Goal: Task Accomplishment & Management: Manage account settings

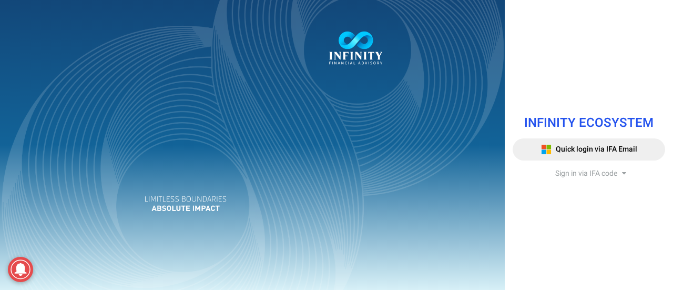
click at [576, 171] on span "Sign in via IFA code" at bounding box center [586, 173] width 62 height 11
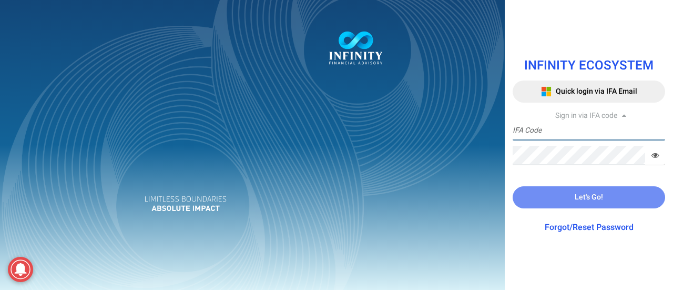
click at [566, 137] on input "text" at bounding box center [588, 130] width 152 height 19
type input "IFA0113"
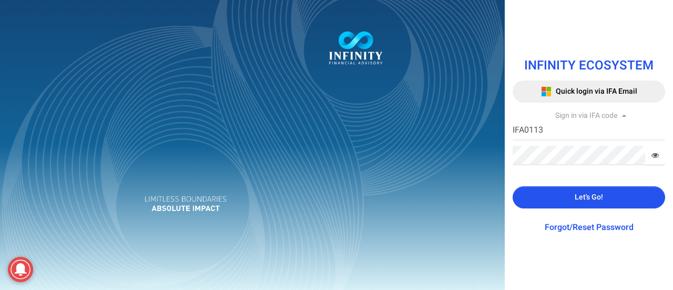
click at [657, 151] on icon at bounding box center [654, 154] width 7 height 7
click at [603, 194] on button "Let's Go!" at bounding box center [588, 197] width 152 height 22
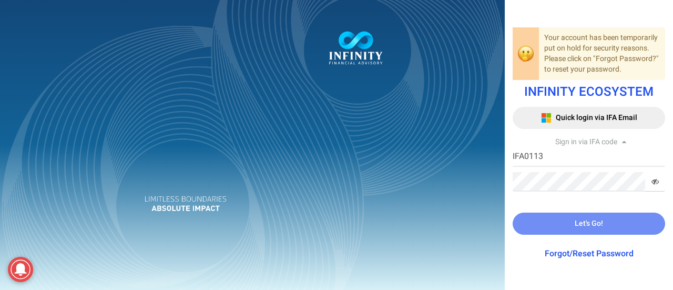
click at [604, 255] on link "Forgot/Reset Password" at bounding box center [588, 253] width 89 height 13
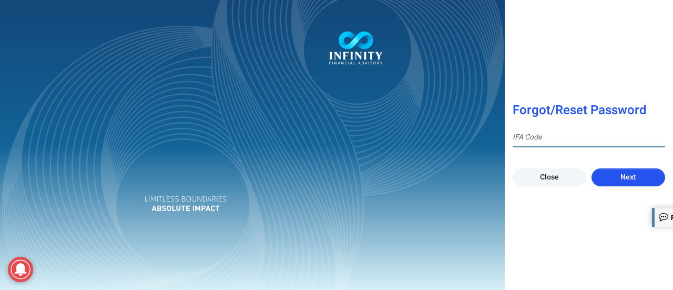
click at [564, 142] on input at bounding box center [588, 137] width 152 height 19
type input "IFA0113"
click at [637, 181] on button "Next" at bounding box center [628, 177] width 74 height 18
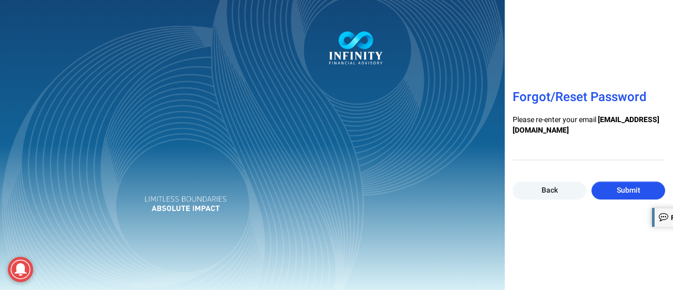
click at [607, 192] on button "Submit" at bounding box center [628, 190] width 74 height 18
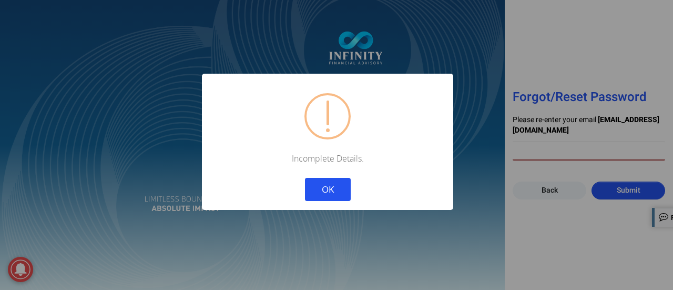
click at [332, 183] on button "OK" at bounding box center [328, 189] width 46 height 23
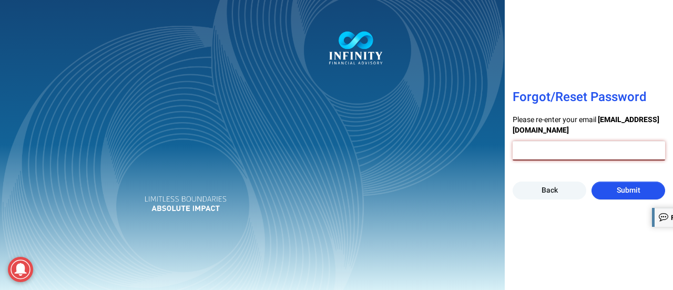
click at [554, 152] on input "email" at bounding box center [588, 150] width 152 height 19
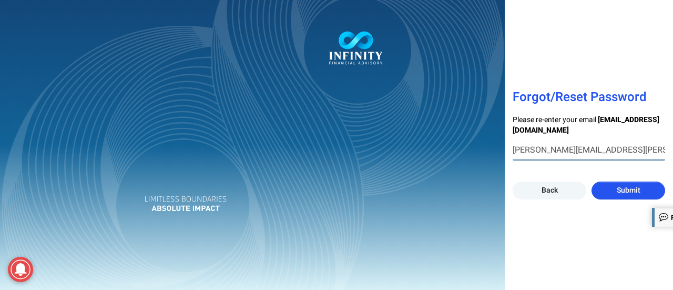
type input "[PERSON_NAME][EMAIL_ADDRESS][PERSON_NAME][DOMAIN_NAME]"
click at [644, 190] on button "Submit" at bounding box center [628, 190] width 74 height 18
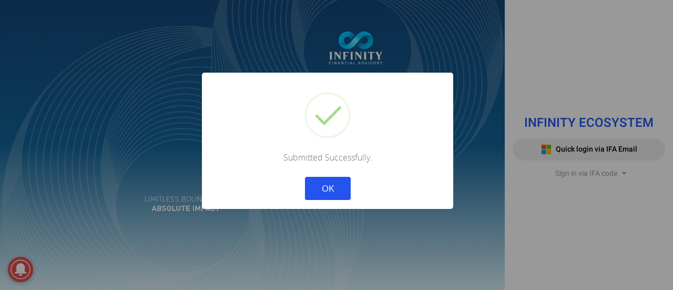
click at [312, 185] on button "OK" at bounding box center [328, 188] width 46 height 23
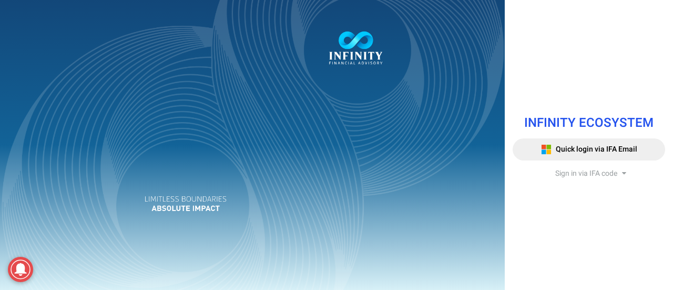
click at [590, 172] on span "Sign in via IFA code" at bounding box center [586, 173] width 62 height 11
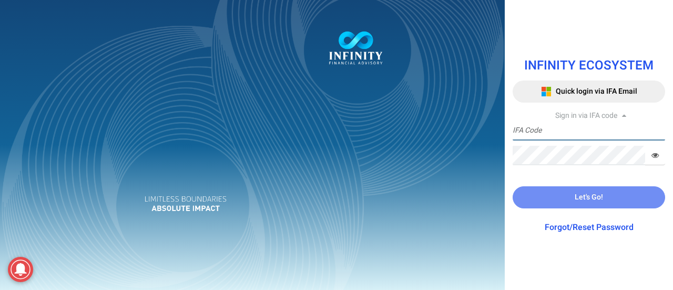
click at [572, 131] on input "text" at bounding box center [588, 130] width 152 height 19
click at [570, 136] on input "text" at bounding box center [588, 130] width 152 height 19
